Goal: Book appointment/travel/reservation

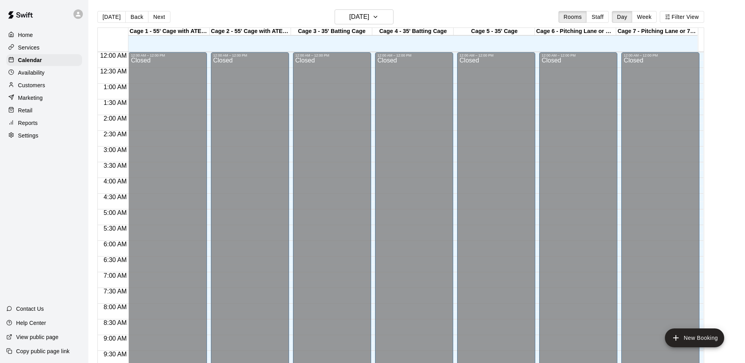
scroll to position [286, 0]
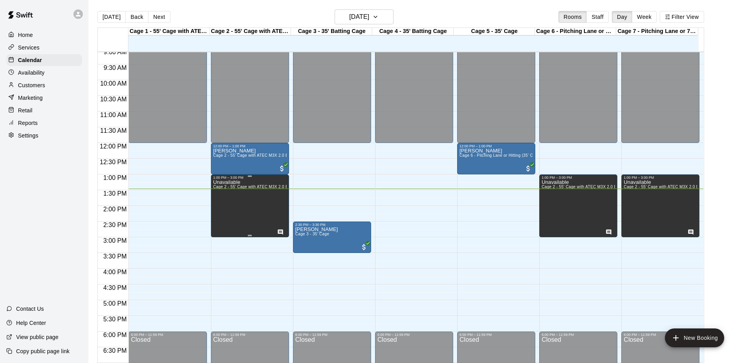
click at [243, 210] on div "Unavailable Cage 2 - 55' Cage with ATEC M3X 2.0 Baseball Pitching Machine and A…" at bounding box center [249, 360] width 73 height 363
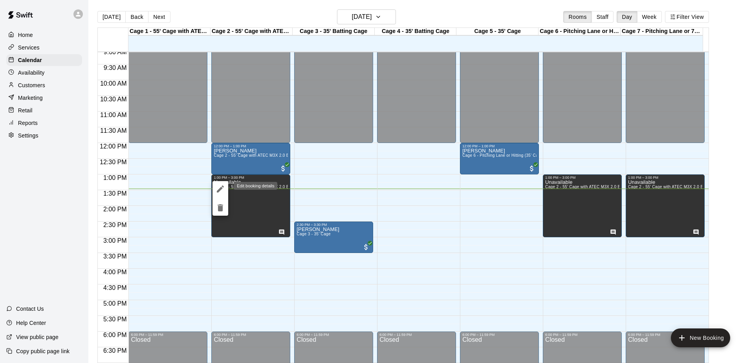
click at [219, 189] on icon "edit" at bounding box center [220, 188] width 7 height 7
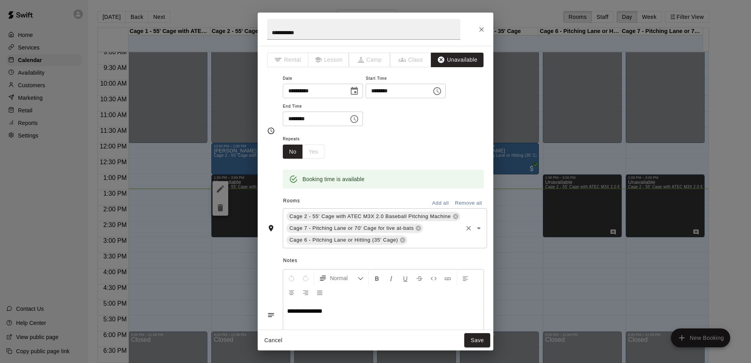
click at [426, 239] on input "text" at bounding box center [434, 240] width 53 height 10
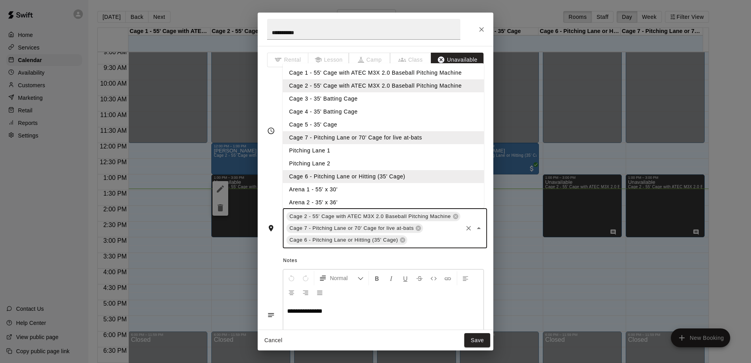
click at [332, 101] on li "Cage 3 - 35' Batting Cage" at bounding box center [383, 98] width 201 height 13
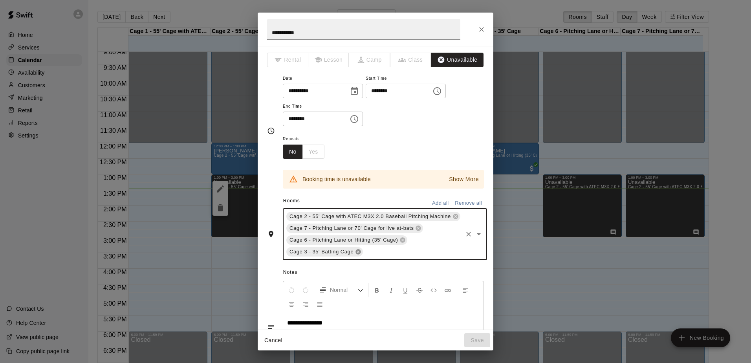
click at [356, 251] on icon at bounding box center [358, 252] width 6 height 6
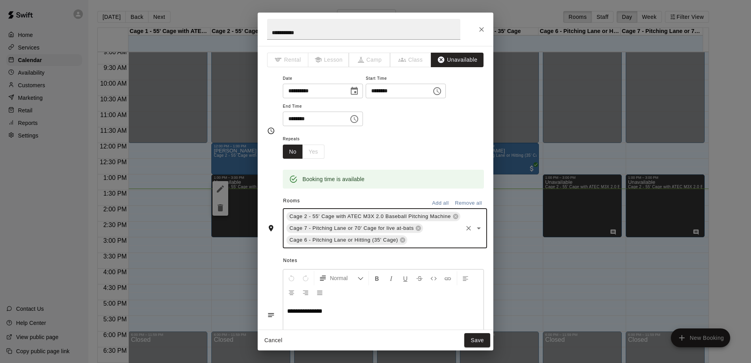
click at [415, 239] on input "text" at bounding box center [434, 240] width 53 height 10
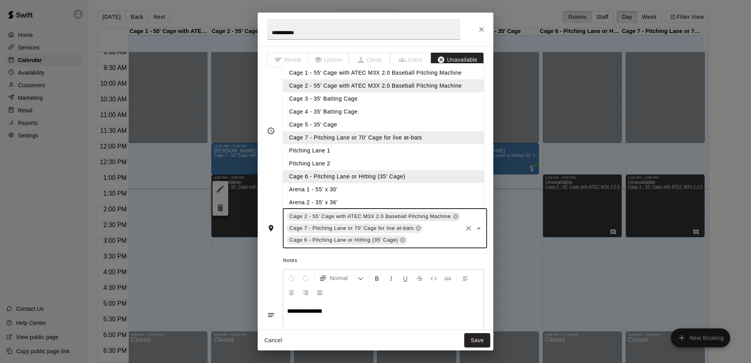
click at [327, 122] on li "Cage 5 - 35' Cage" at bounding box center [383, 124] width 201 height 13
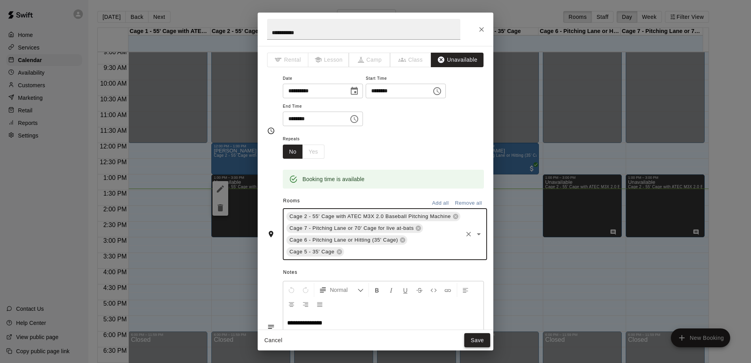
click at [481, 341] on button "Save" at bounding box center [477, 340] width 26 height 15
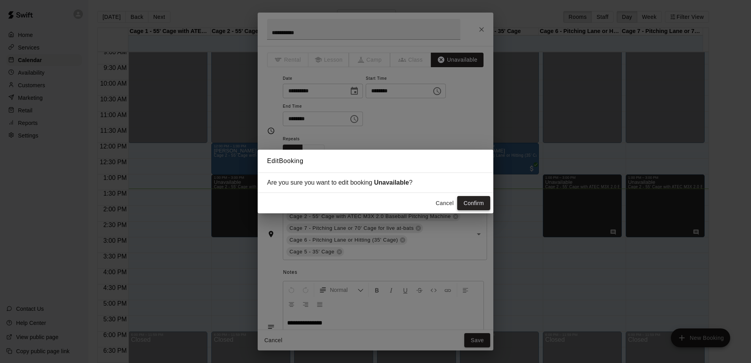
click at [469, 204] on button "Confirm" at bounding box center [473, 203] width 33 height 15
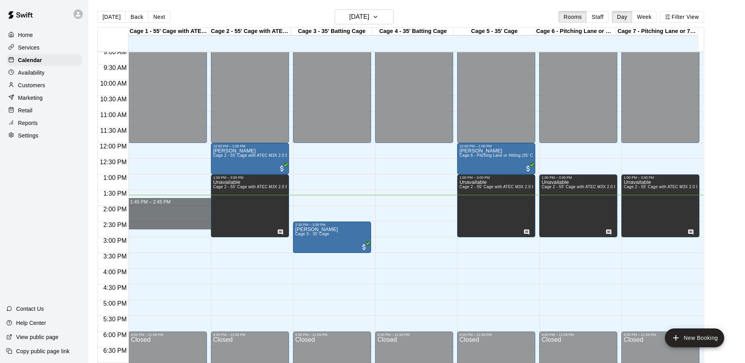
drag, startPoint x: 141, startPoint y: 200, endPoint x: 144, endPoint y: 225, distance: 24.5
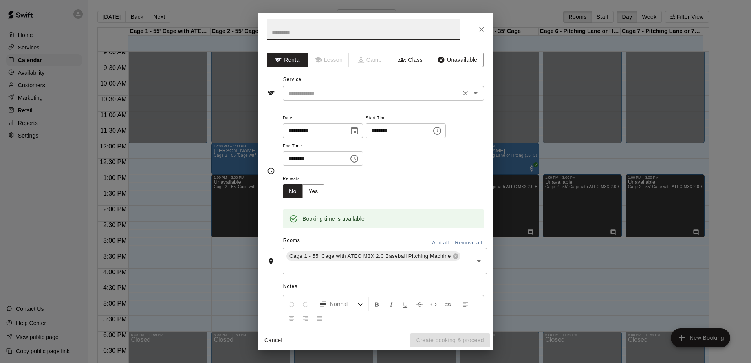
click at [330, 90] on input "text" at bounding box center [371, 93] width 173 height 10
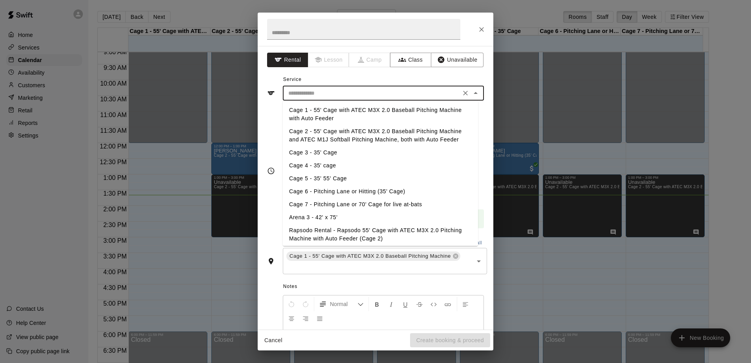
click at [329, 113] on li "Cage 1 - 55' Cage with ATEC M3X 2.0 Baseball Pitching Machine with Auto Feeder" at bounding box center [380, 114] width 195 height 21
type input "**********"
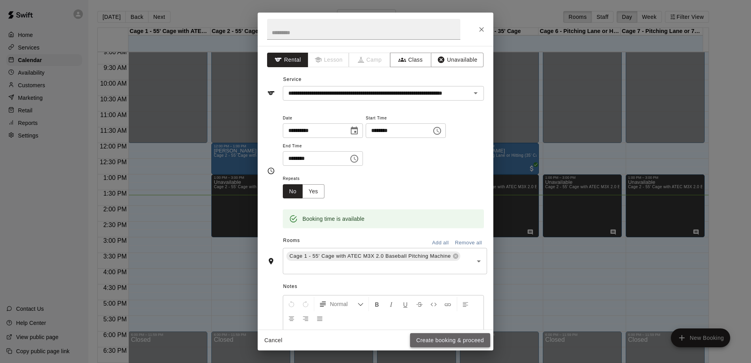
click at [434, 338] on button "Create booking & proceed" at bounding box center [450, 340] width 80 height 15
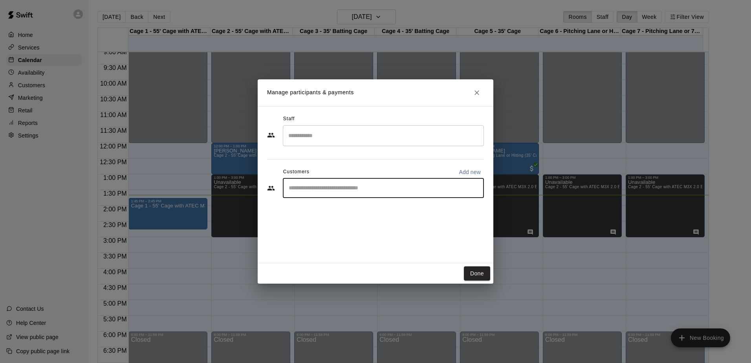
drag, startPoint x: 344, startPoint y: 187, endPoint x: 336, endPoint y: 185, distance: 7.8
click at [343, 187] on input "Start typing to search customers..." at bounding box center [383, 188] width 194 height 8
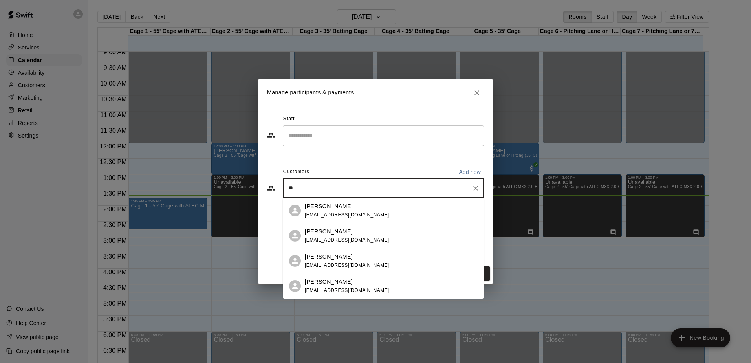
type input "*"
type input "***"
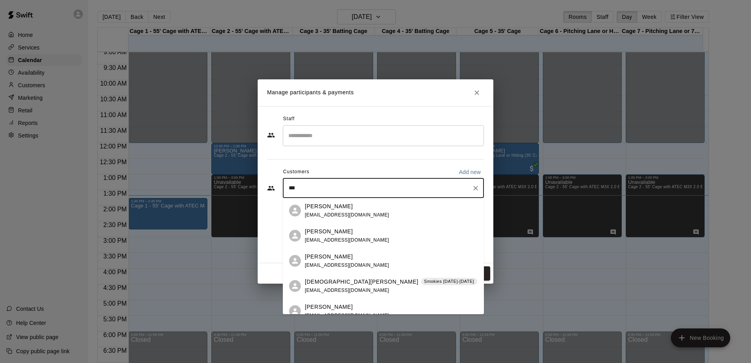
click at [371, 212] on div "[PERSON_NAME] [EMAIL_ADDRESS][DOMAIN_NAME]" at bounding box center [391, 210] width 173 height 17
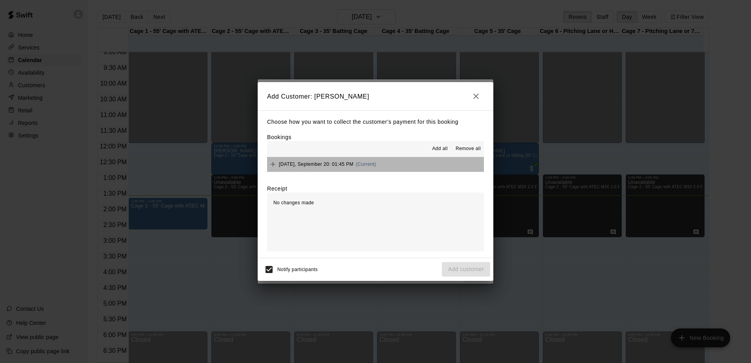
click at [404, 164] on button "[DATE], September 20: 01:45 PM (Current)" at bounding box center [375, 164] width 217 height 15
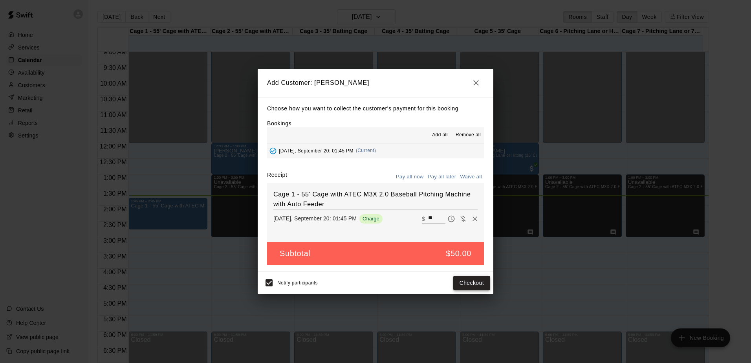
click at [471, 285] on button "Checkout" at bounding box center [471, 283] width 37 height 15
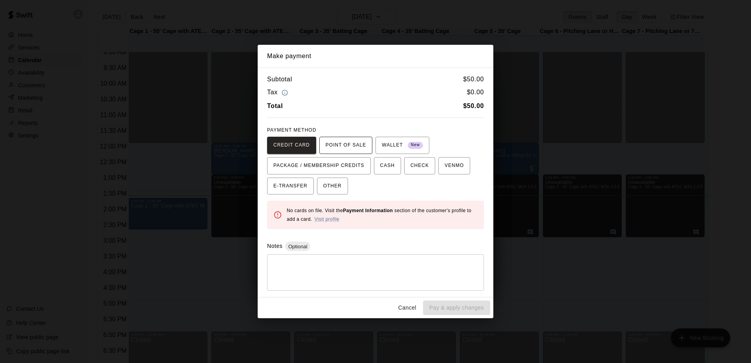
click at [345, 139] on span "POINT OF SALE" at bounding box center [345, 145] width 40 height 13
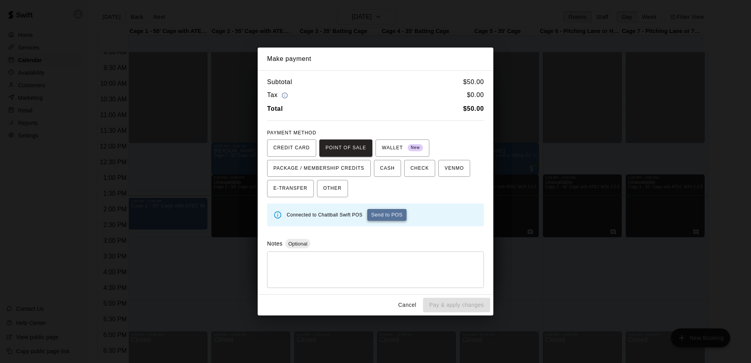
click at [393, 212] on button "Send to POS" at bounding box center [386, 215] width 39 height 12
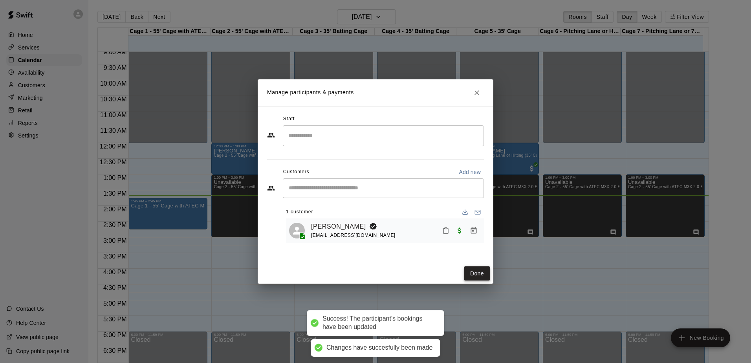
click at [481, 269] on button "Done" at bounding box center [477, 273] width 26 height 15
